Goal: Task Accomplishment & Management: Manage account settings

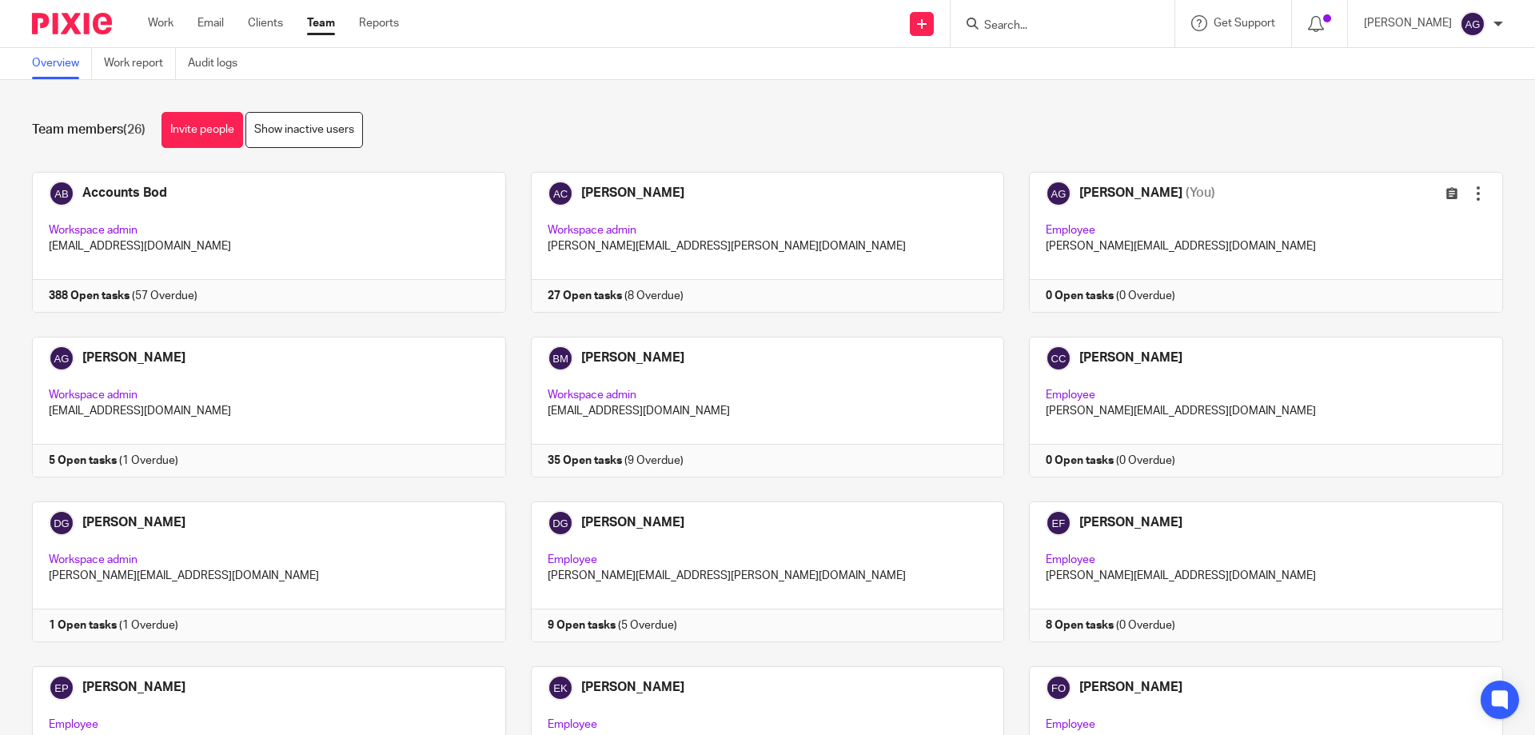
click at [1046, 31] on input "Search" at bounding box center [1054, 26] width 144 height 14
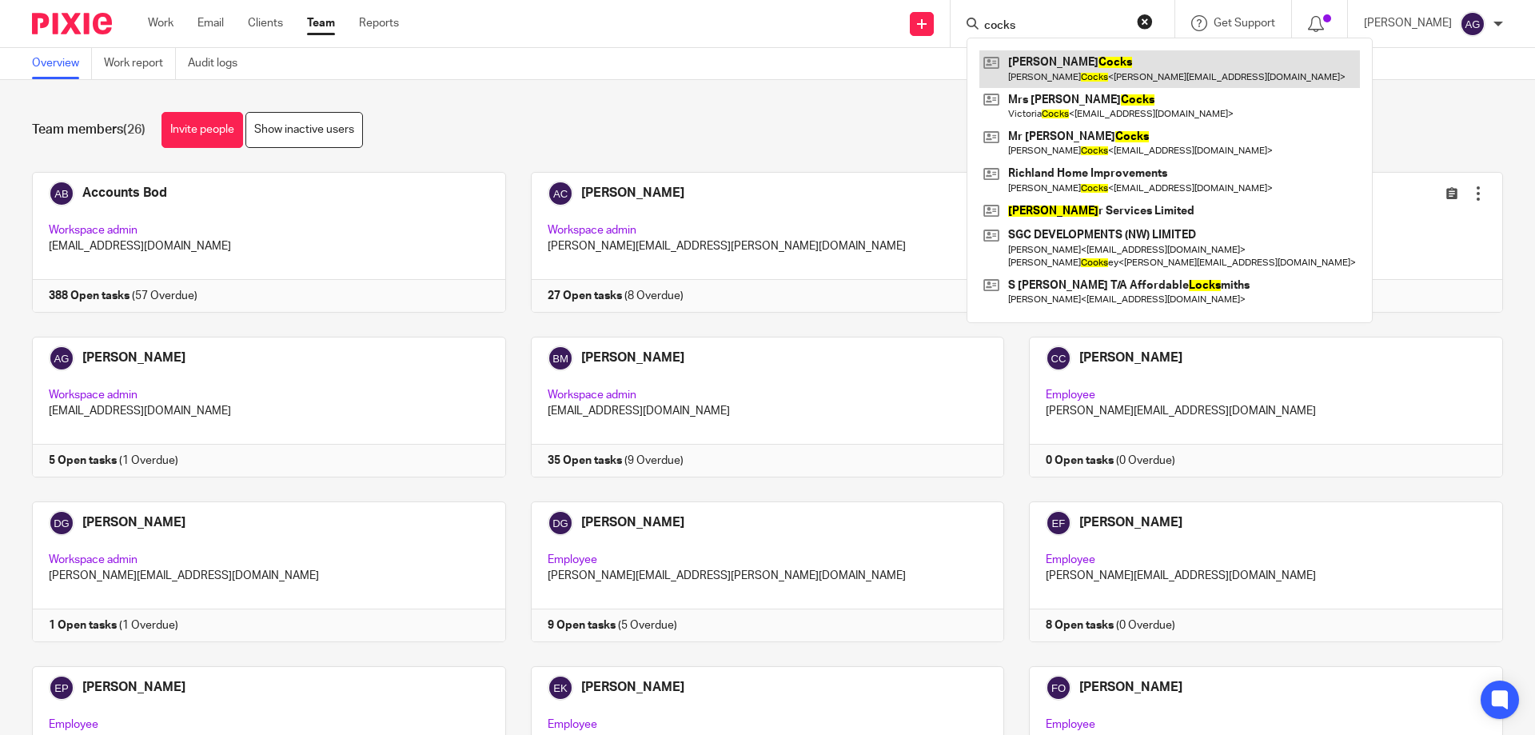
type input "cocks"
click at [1055, 72] on link at bounding box center [1169, 68] width 381 height 37
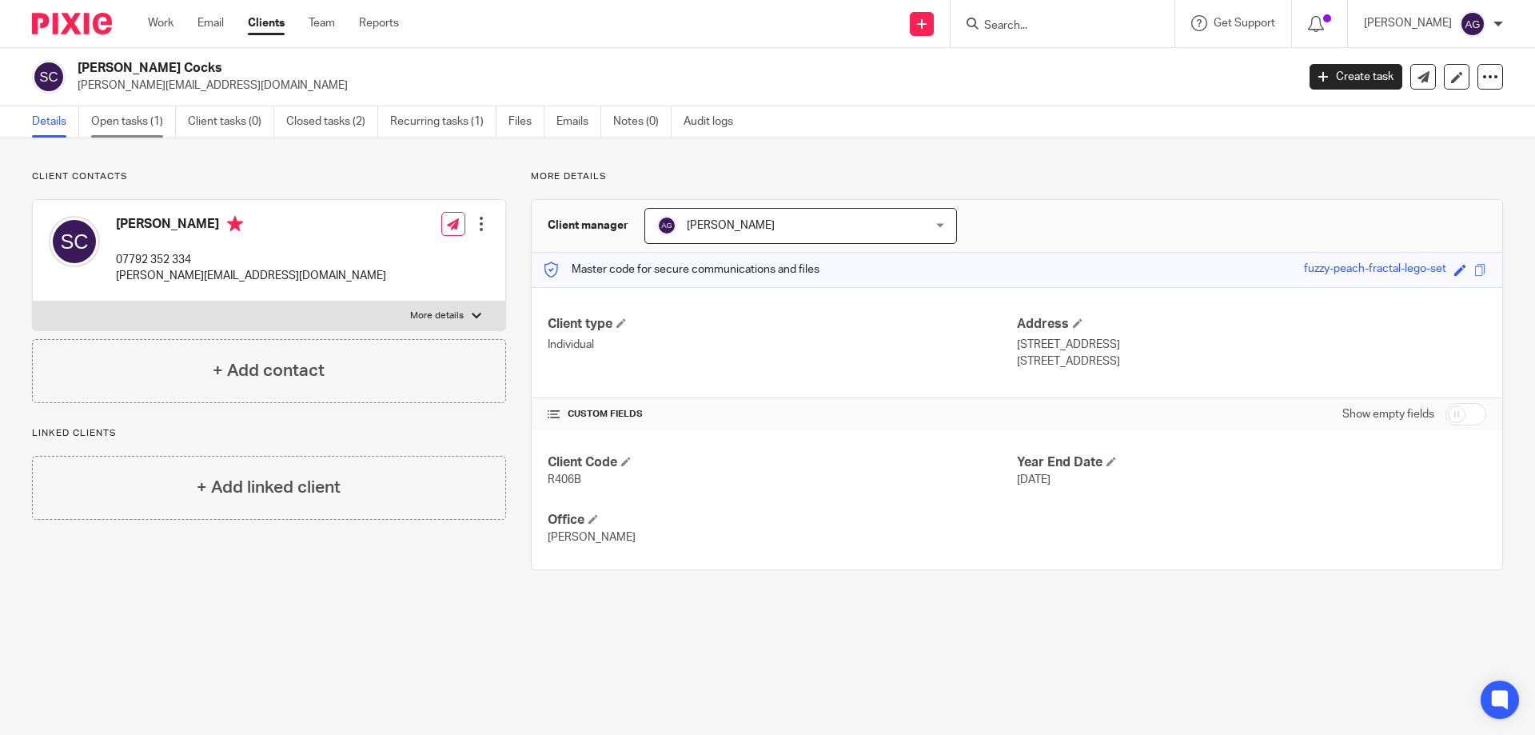
click at [126, 126] on link "Open tasks (1)" at bounding box center [133, 121] width 85 height 31
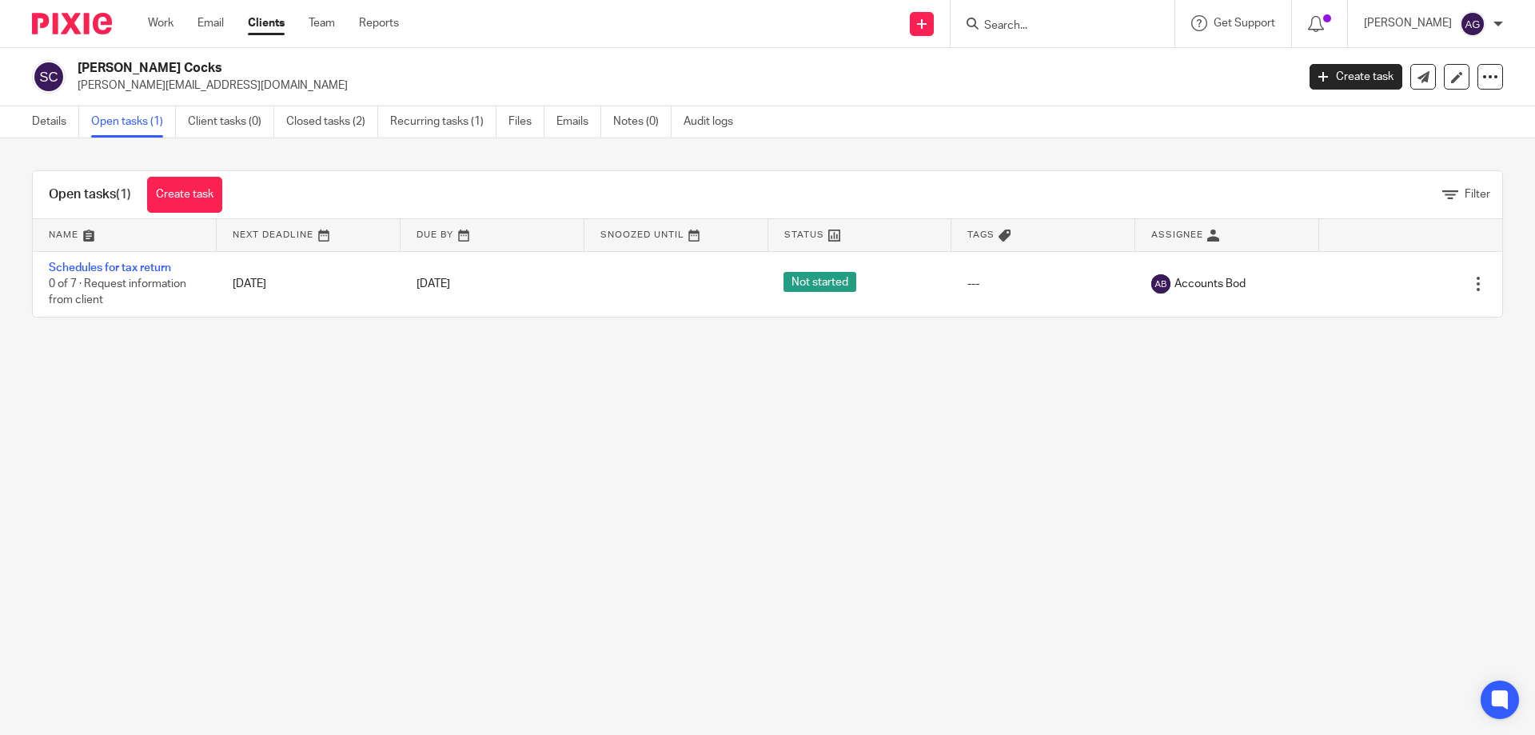
click at [1086, 25] on input "Search" at bounding box center [1054, 26] width 144 height 14
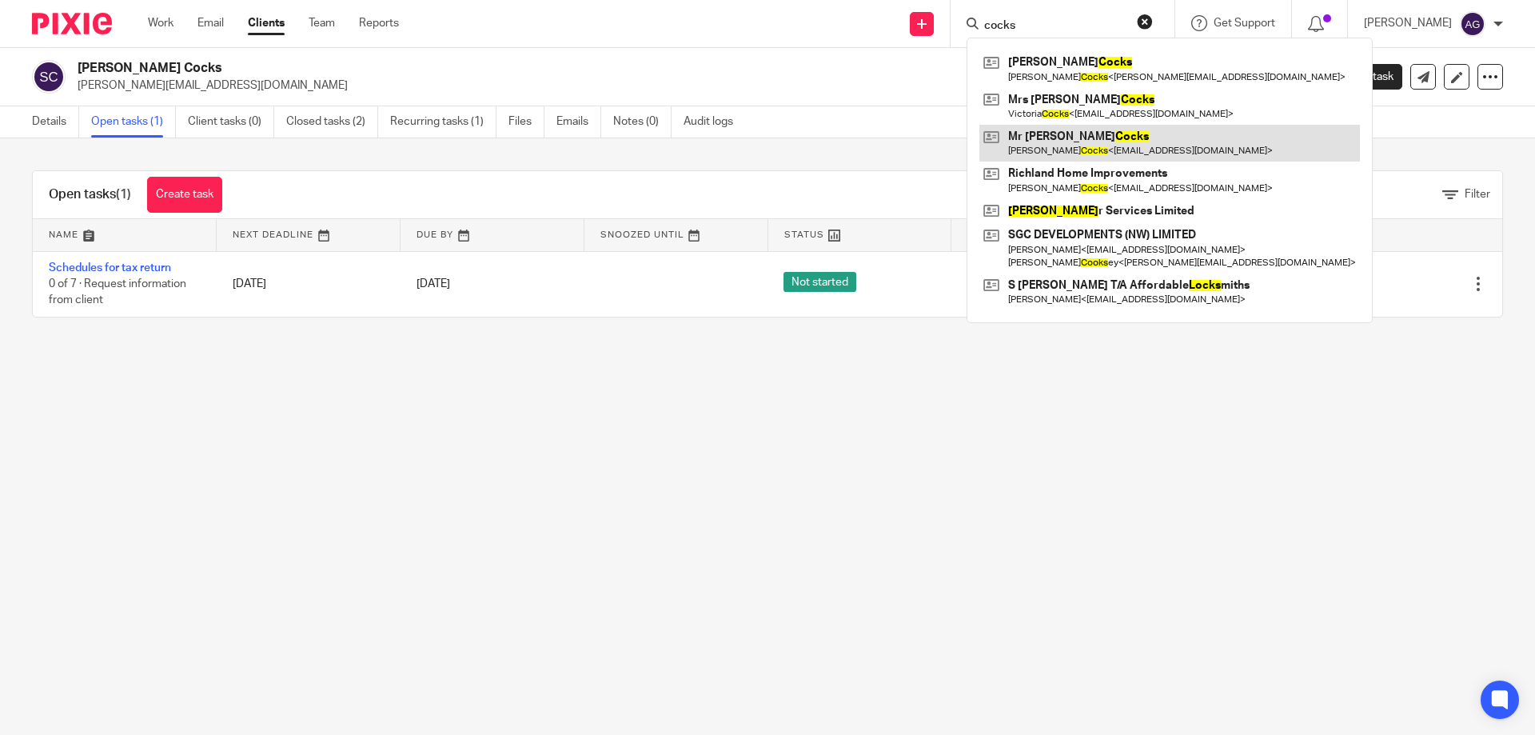
type input "cocks"
click at [1090, 137] on link at bounding box center [1169, 143] width 381 height 37
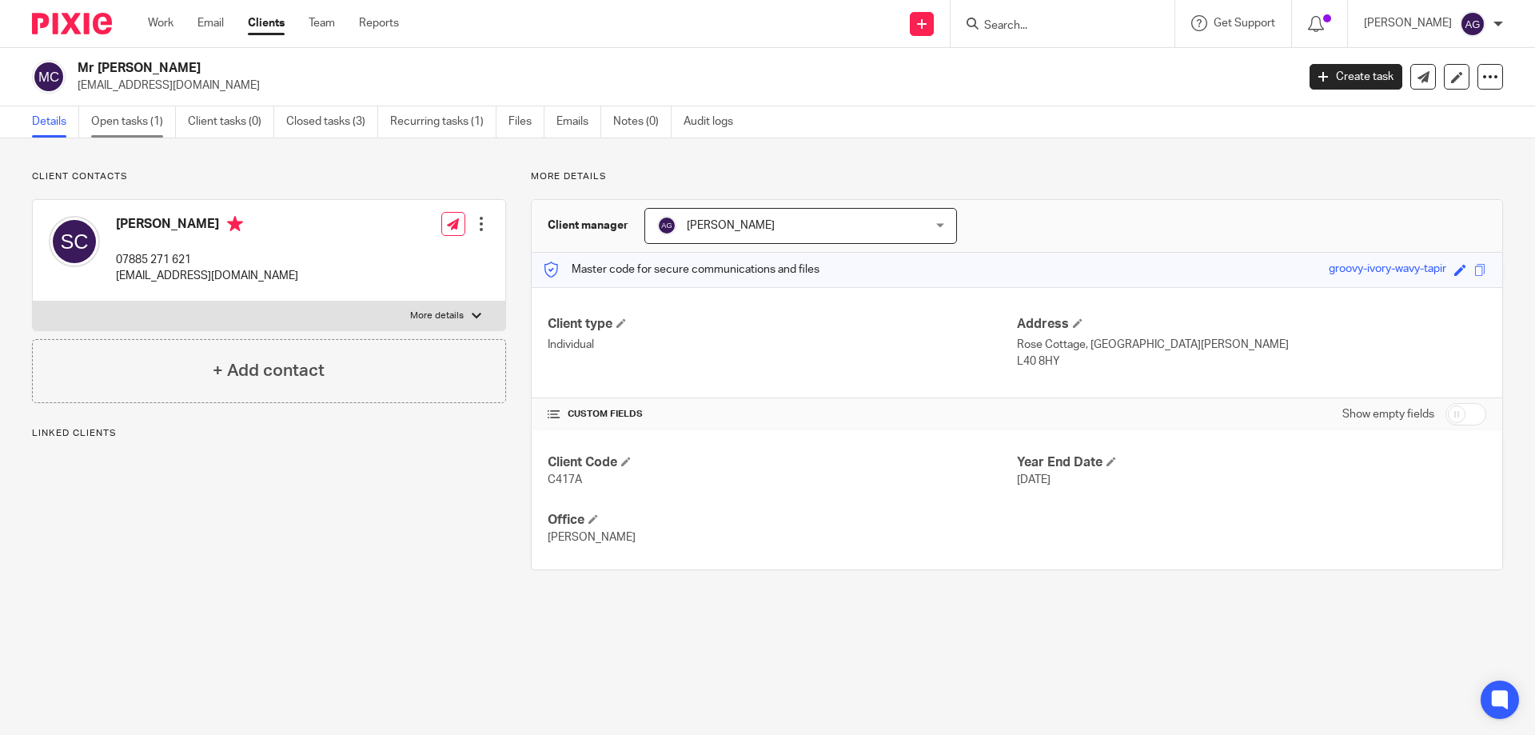
click at [129, 122] on link "Open tasks (1)" at bounding box center [133, 121] width 85 height 31
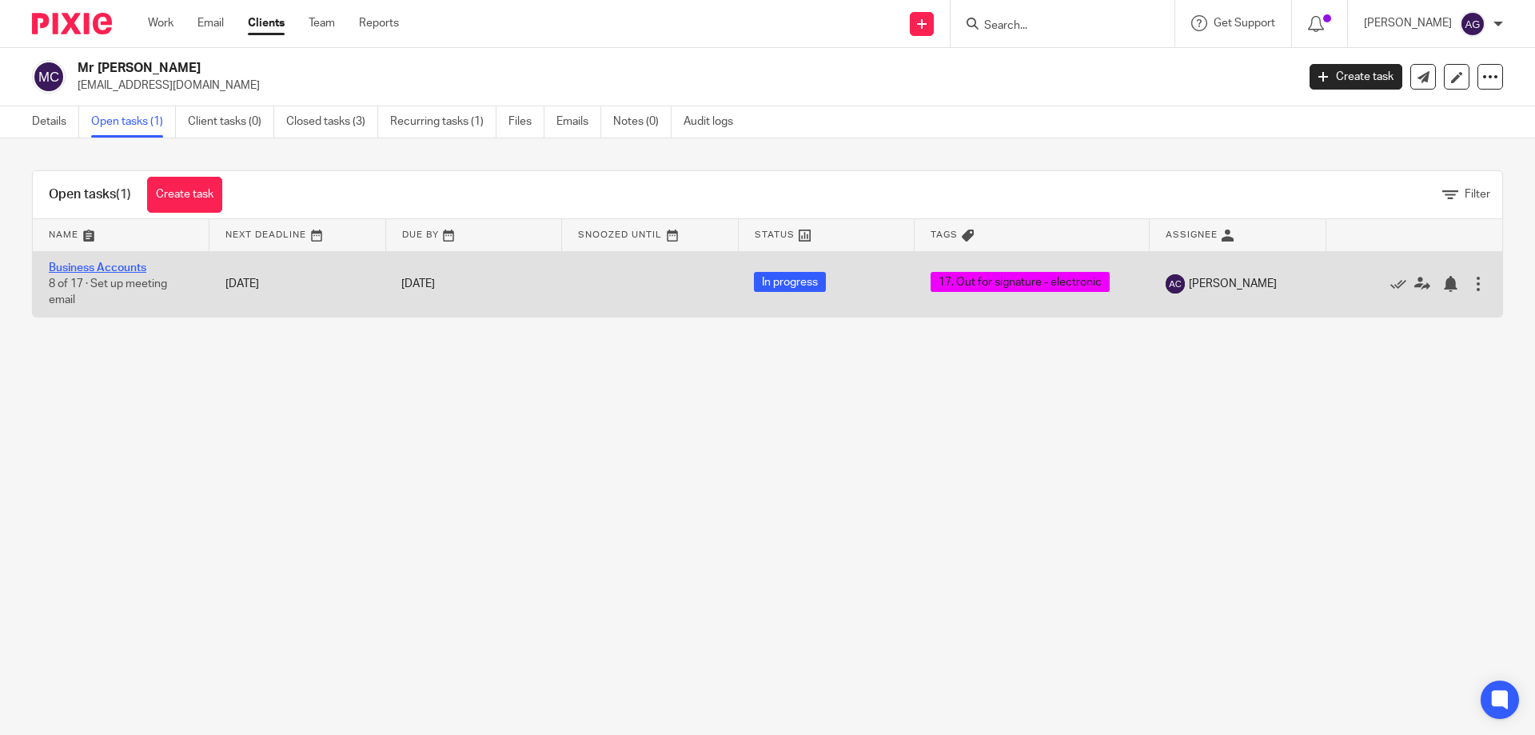
click at [97, 269] on link "Business Accounts" at bounding box center [98, 267] width 98 height 11
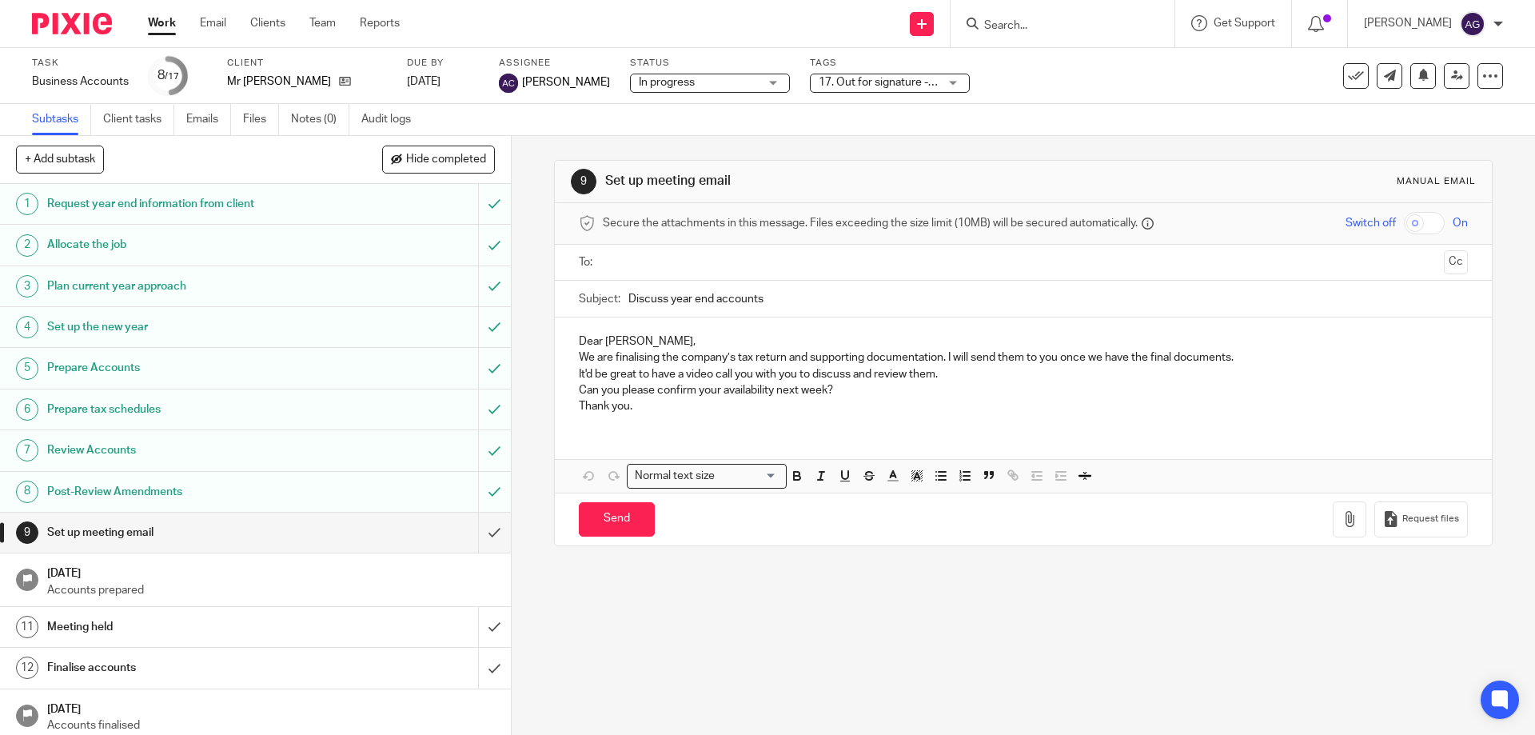
click at [882, 87] on span "17. Out for signature - electronic" at bounding box center [900, 82] width 163 height 11
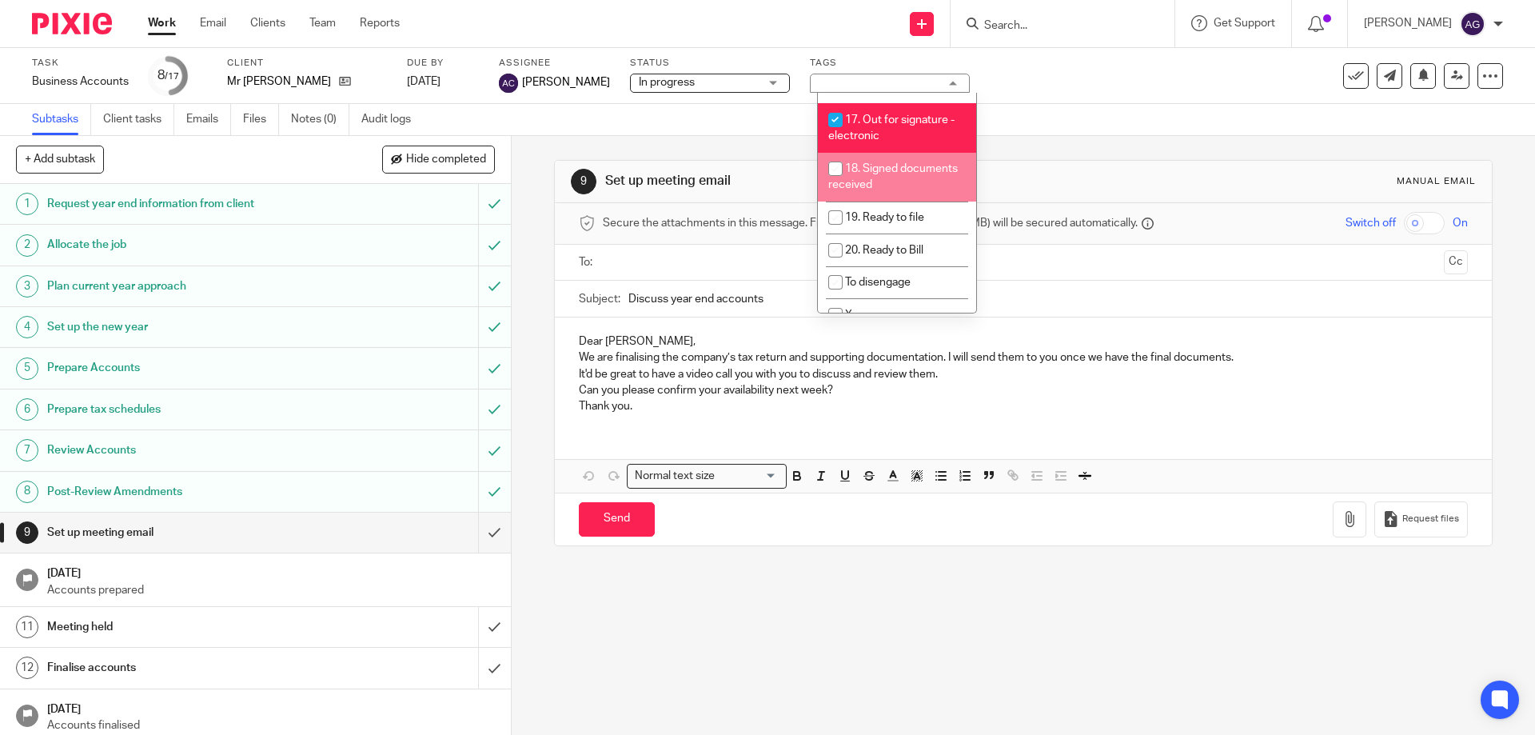
scroll to position [560, 0]
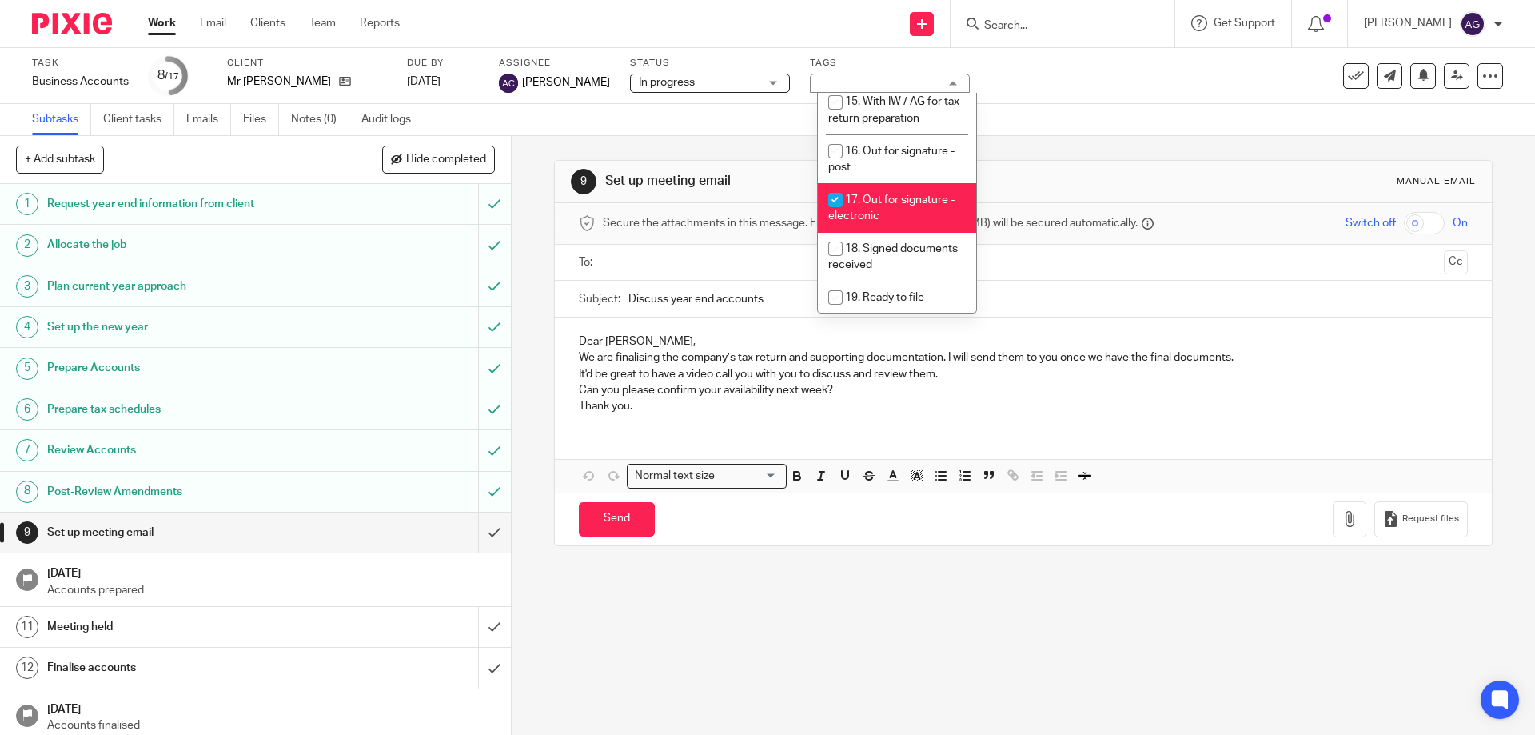
click at [859, 194] on span "17. Out for signature - electronic" at bounding box center [891, 208] width 126 height 28
checkbox input "false"
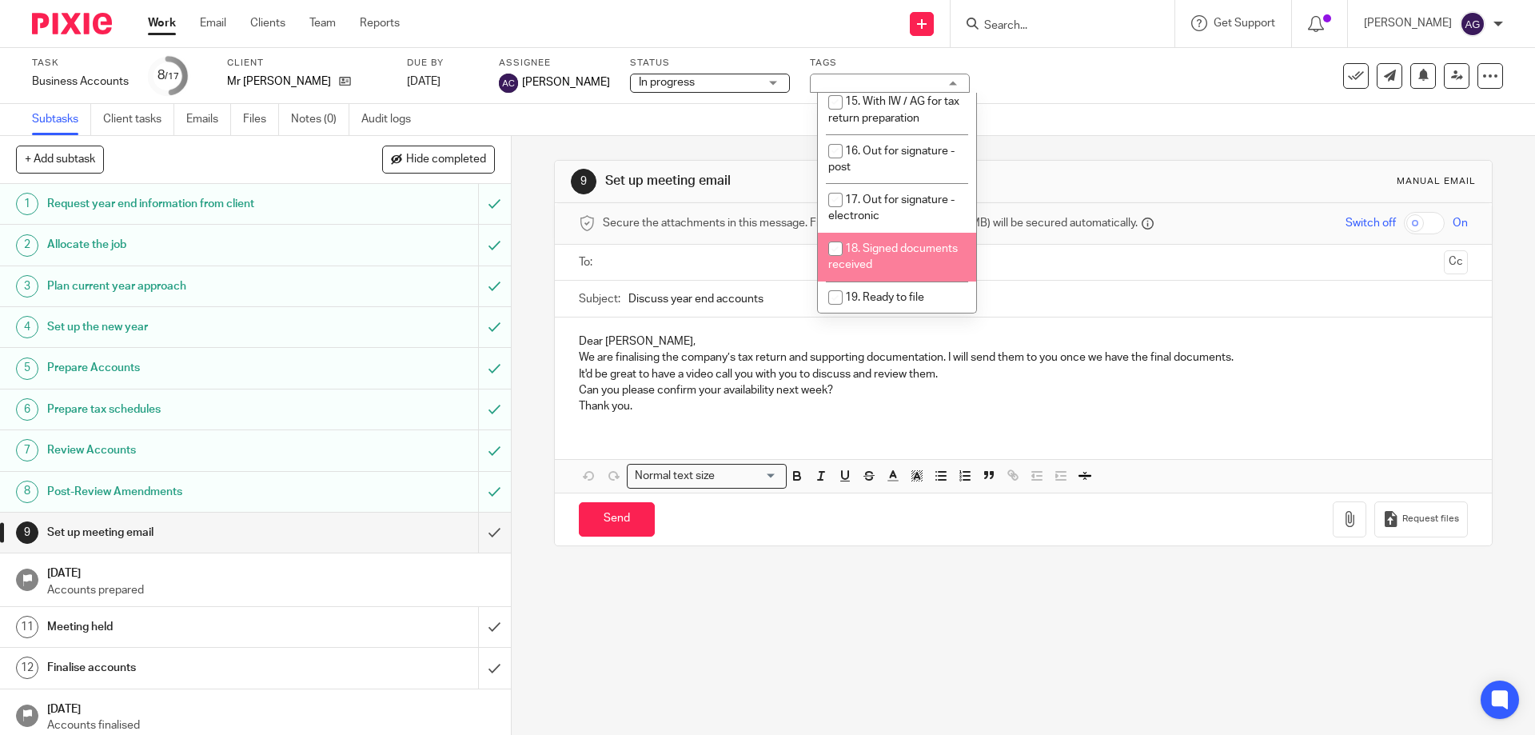
click at [883, 243] on span "18. Signed documents received" at bounding box center [893, 257] width 130 height 28
checkbox input "true"
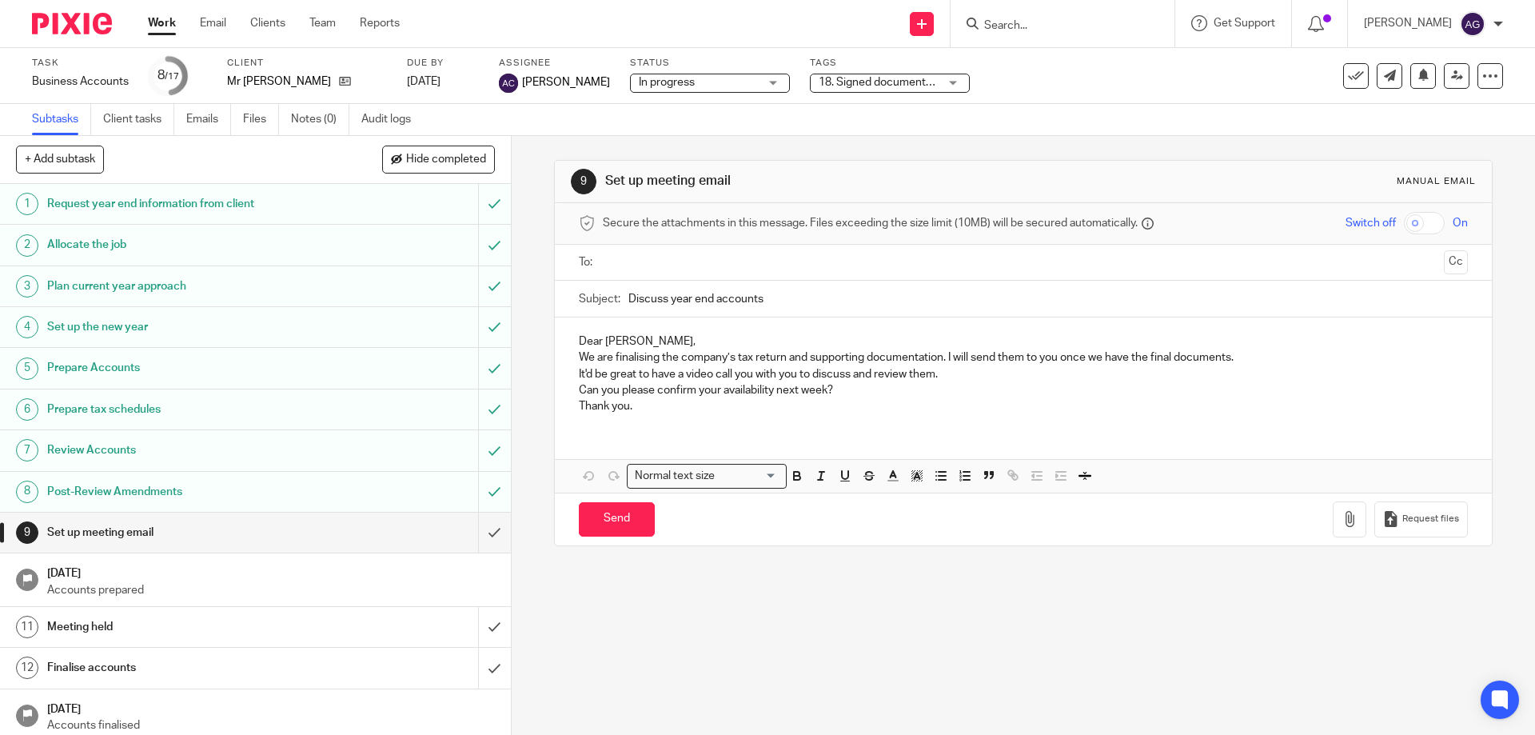
click at [1085, 117] on div "Subtasks Client tasks Emails Files Notes (0) Audit logs" at bounding box center [767, 120] width 1535 height 32
